Goal: Navigation & Orientation: Go to known website

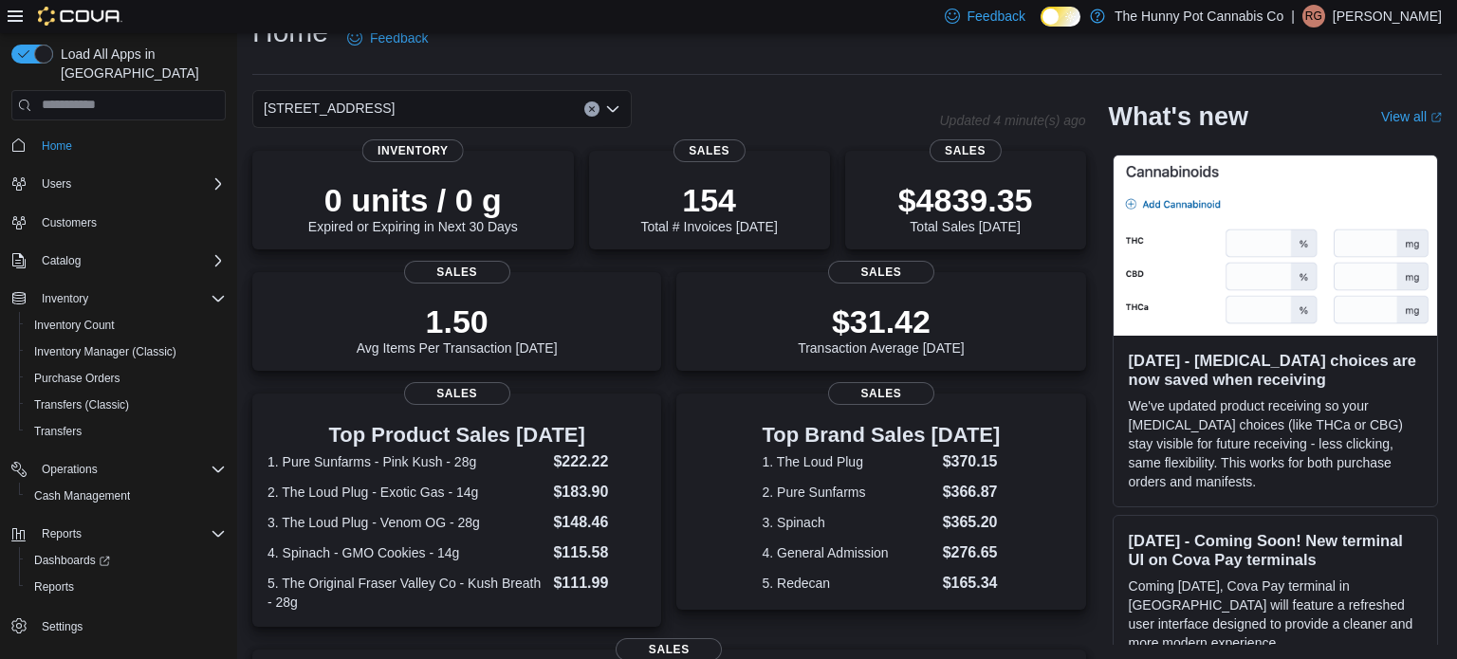
scroll to position [424, 0]
